Goal: Find specific page/section: Locate a particular part of the current website

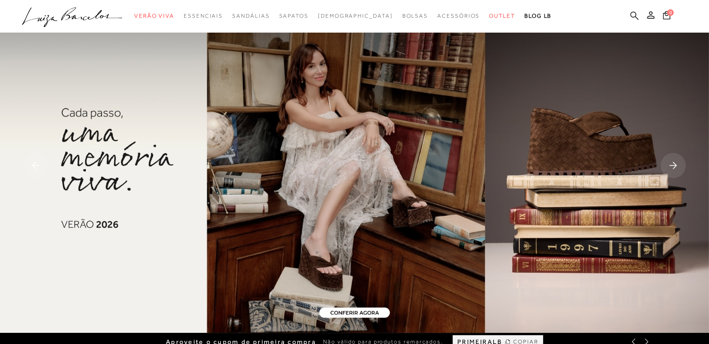
click at [634, 12] on icon at bounding box center [635, 15] width 8 height 8
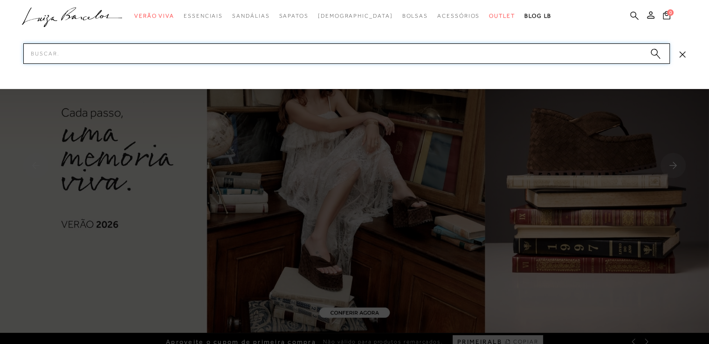
paste input "13400024236"
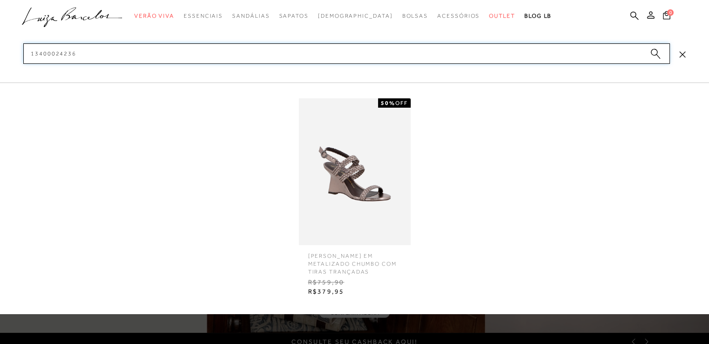
type input "13400024236"
click at [369, 159] on img at bounding box center [355, 171] width 112 height 147
